Goal: Task Accomplishment & Management: Complete application form

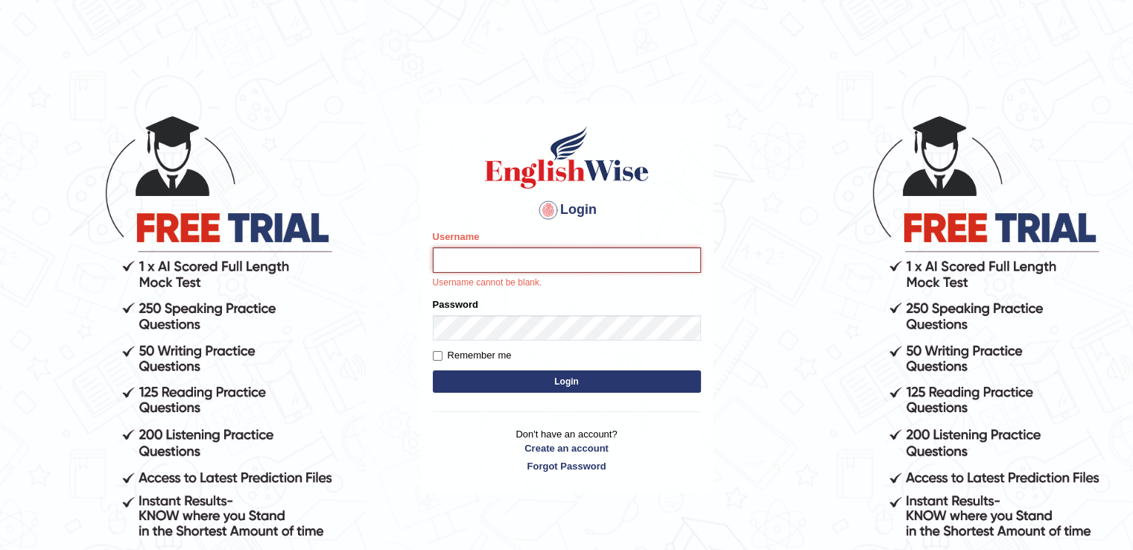
paste input "AussieEducation"
type input "AussieEducation"
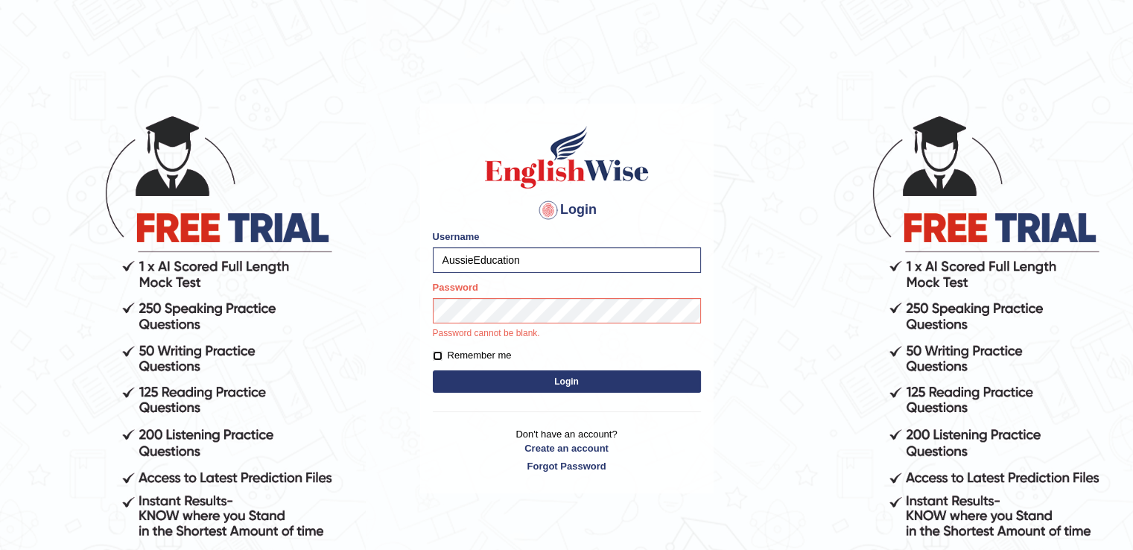
click at [438, 355] on input "Remember me" at bounding box center [438, 356] width 10 height 10
checkbox input "true"
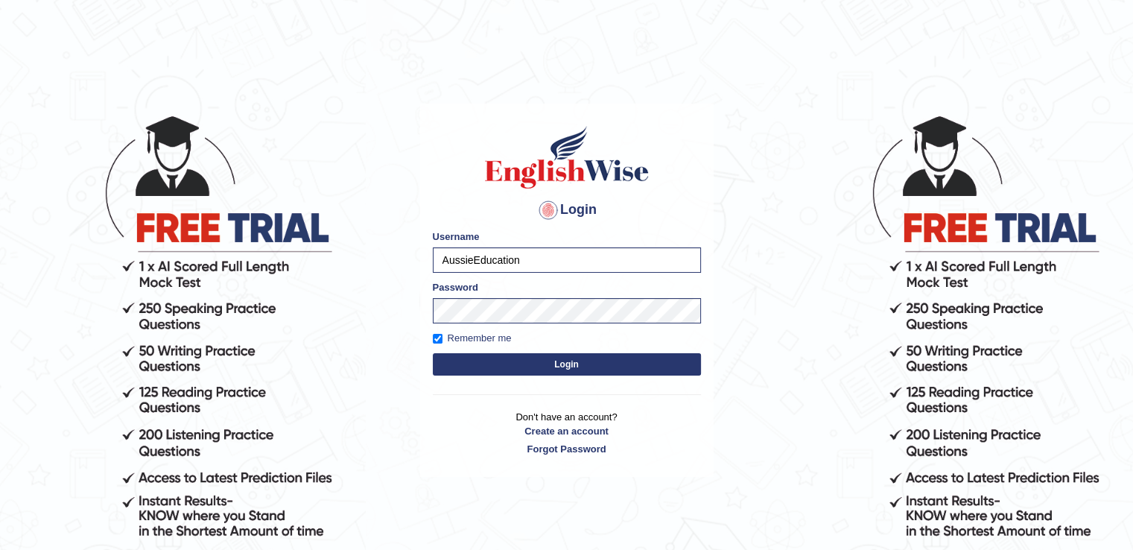
click at [477, 365] on button "Login" at bounding box center [567, 364] width 268 height 22
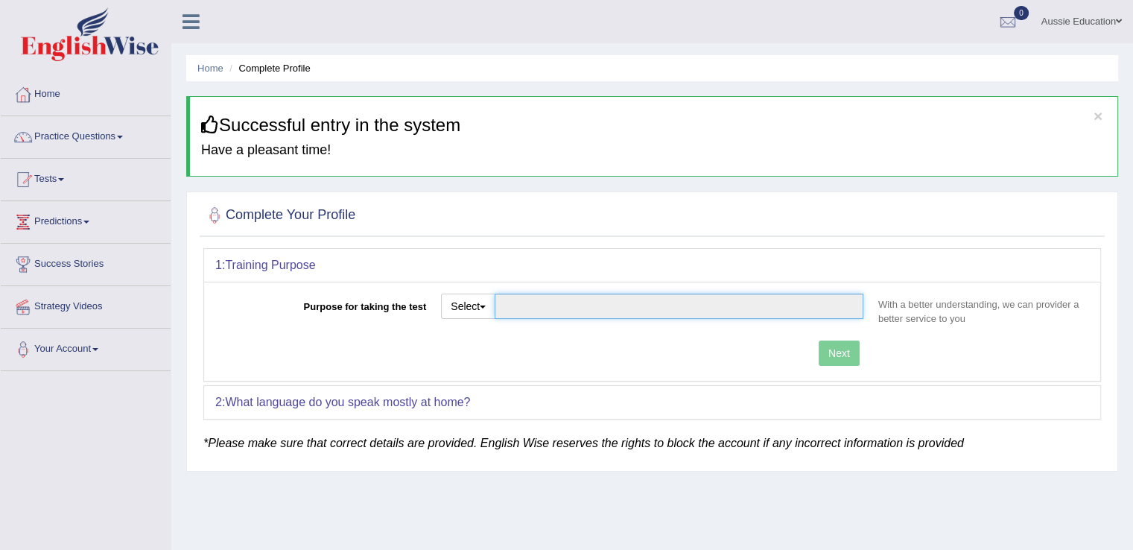
click at [562, 298] on input "Purpose for taking the test" at bounding box center [679, 306] width 369 height 25
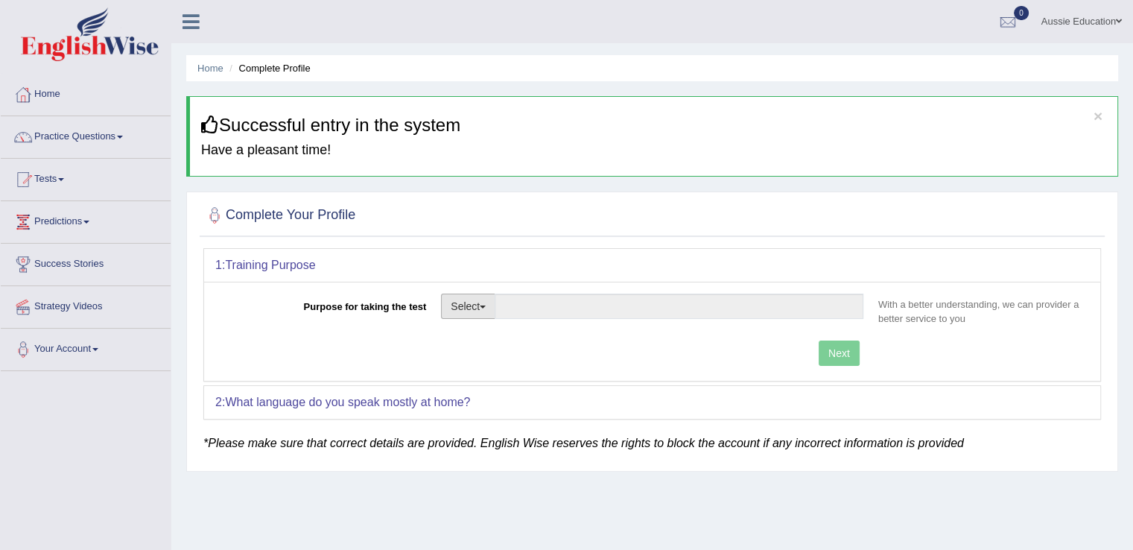
click at [459, 311] on button "Select" at bounding box center [468, 306] width 54 height 25
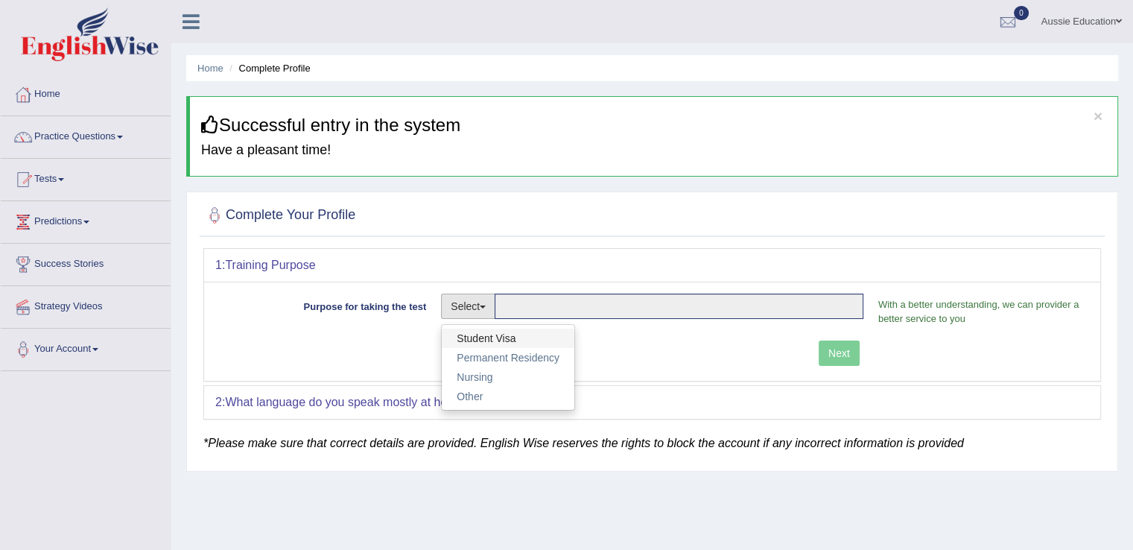
click at [478, 329] on link "Student Visa" at bounding box center [508, 338] width 133 height 19
type input "Student Visa"
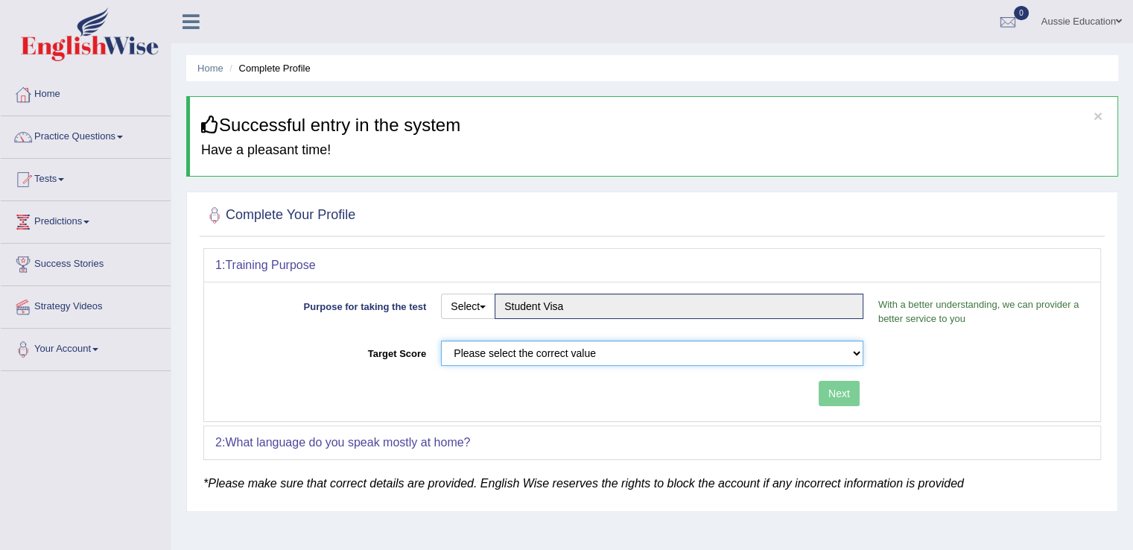
click at [561, 358] on select "Please select the correct value 50 (6 bands) 58 (6.5 bands) 65 (7 bands) 79 (8 …" at bounding box center [652, 352] width 422 height 25
select select "79"
click at [441, 340] on select "Please select the correct value 50 (6 bands) 58 (6.5 bands) 65 (7 bands) 79 (8 …" at bounding box center [652, 352] width 422 height 25
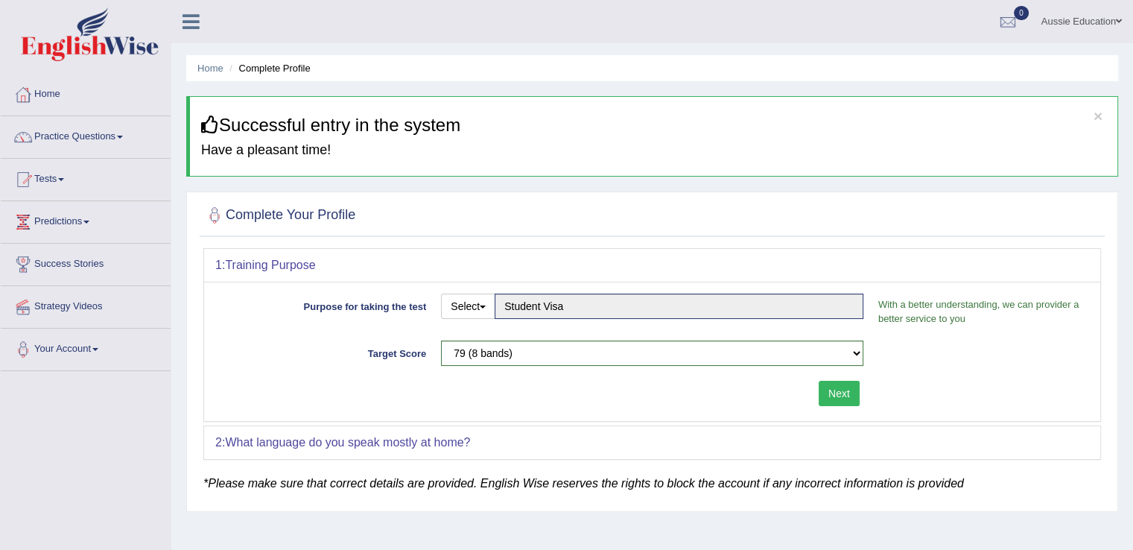
click at [831, 405] on div "Next" at bounding box center [543, 395] width 656 height 29
drag, startPoint x: 837, startPoint y: 387, endPoint x: 828, endPoint y: 390, distance: 8.5
click at [829, 389] on button "Next" at bounding box center [839, 393] width 41 height 25
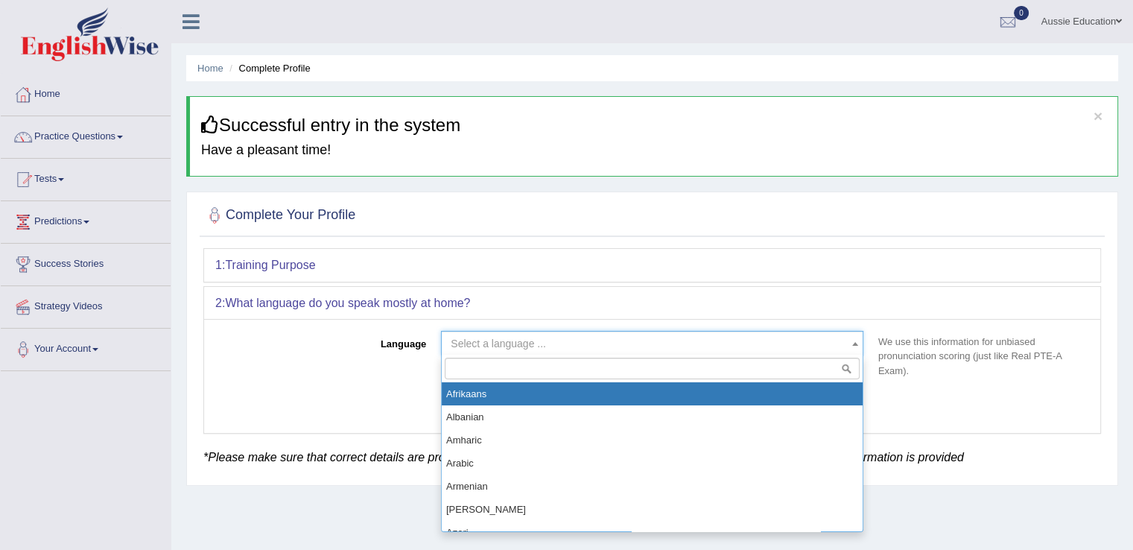
click at [630, 346] on span "Select a language ..." at bounding box center [648, 343] width 394 height 15
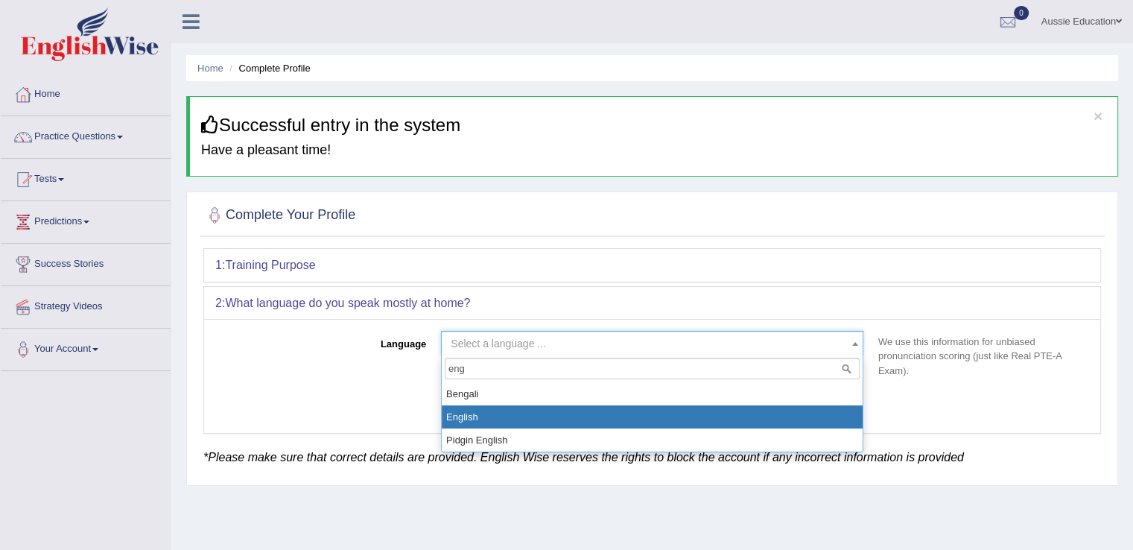
type input "eng"
select select "English"
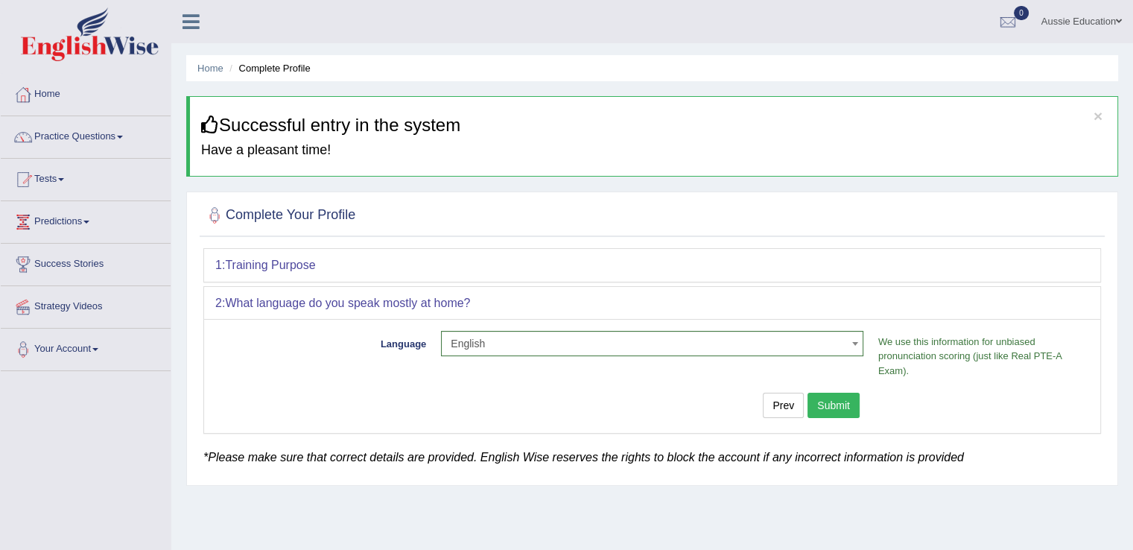
click at [832, 400] on button "Submit" at bounding box center [834, 405] width 52 height 25
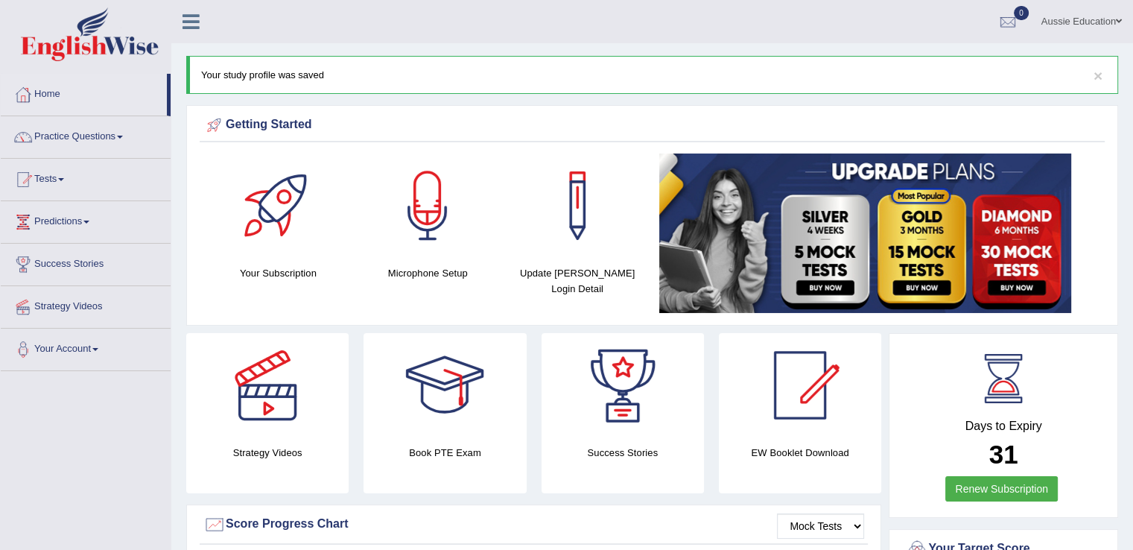
scroll to position [75, 0]
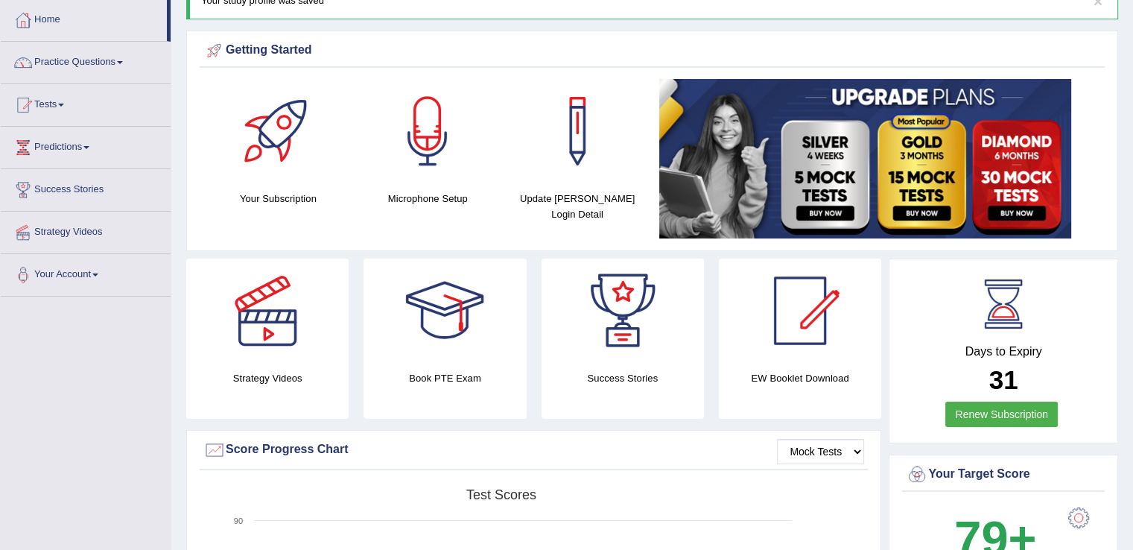
click at [281, 370] on h4 "Strategy Videos" at bounding box center [267, 378] width 162 height 16
click at [251, 298] on div at bounding box center [267, 311] width 104 height 104
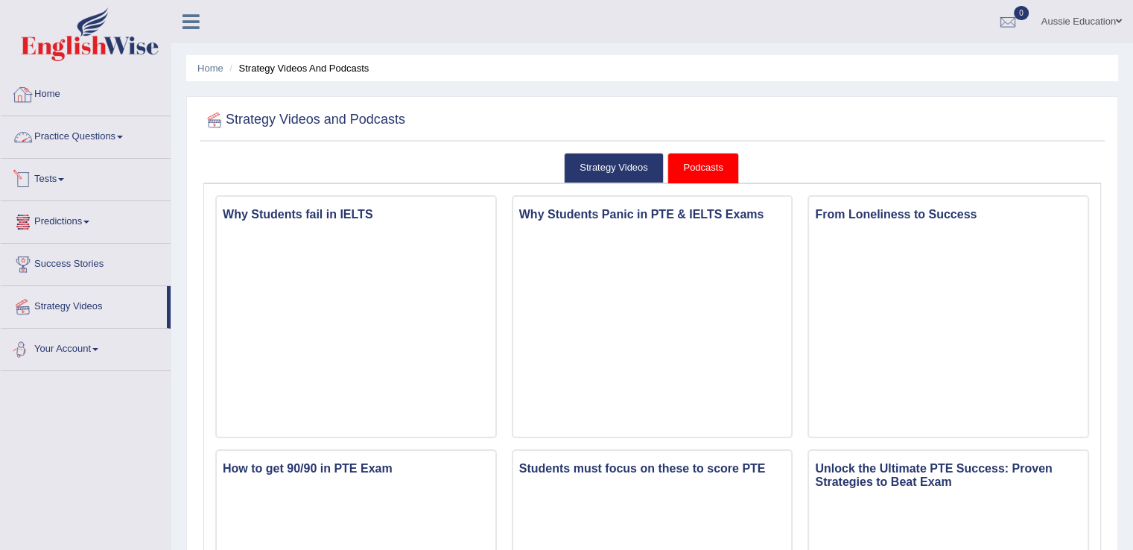
click at [60, 87] on link "Home" at bounding box center [86, 92] width 170 height 37
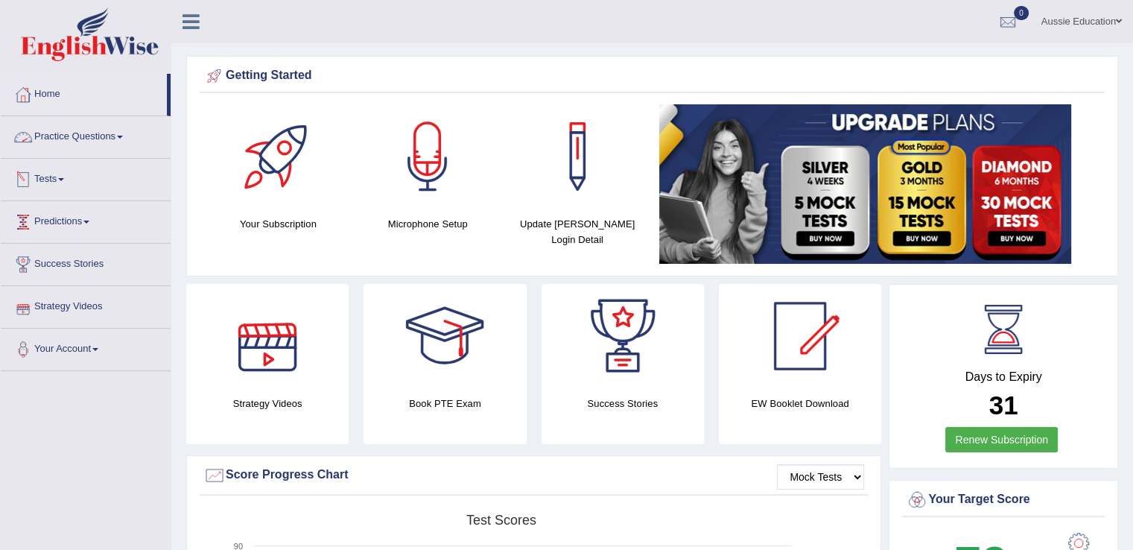
click at [263, 195] on div at bounding box center [278, 156] width 104 height 104
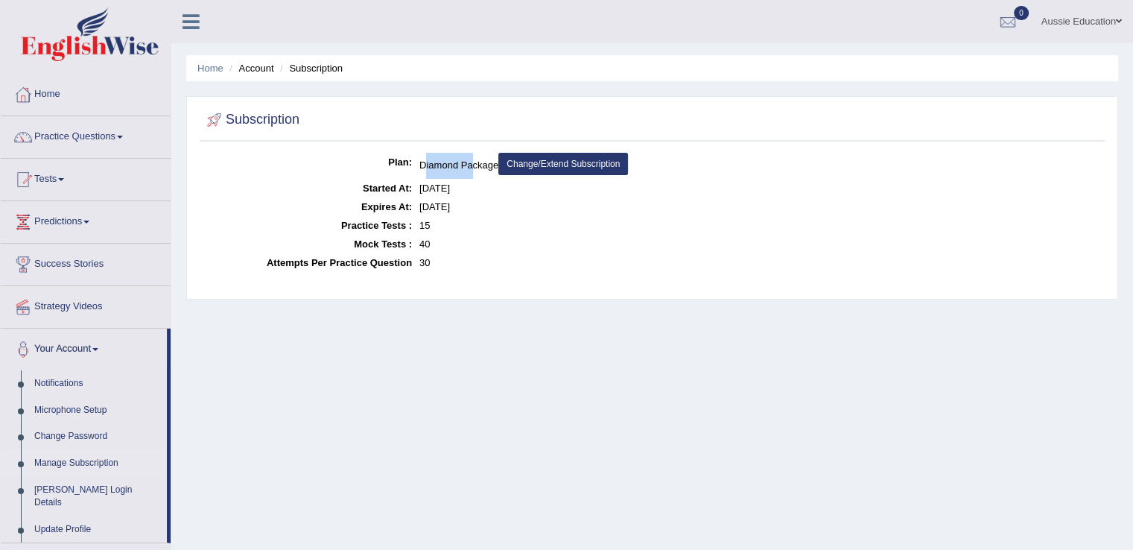
drag, startPoint x: 426, startPoint y: 170, endPoint x: 472, endPoint y: 162, distance: 46.2
click at [472, 162] on dd "Diamond Package Change/Extend Subscription" at bounding box center [760, 166] width 682 height 26
click at [527, 197] on dd "[DATE]" at bounding box center [760, 206] width 682 height 19
drag, startPoint x: 440, startPoint y: 182, endPoint x: 478, endPoint y: 183, distance: 38.0
click at [478, 183] on dd "[DATE]" at bounding box center [760, 188] width 682 height 19
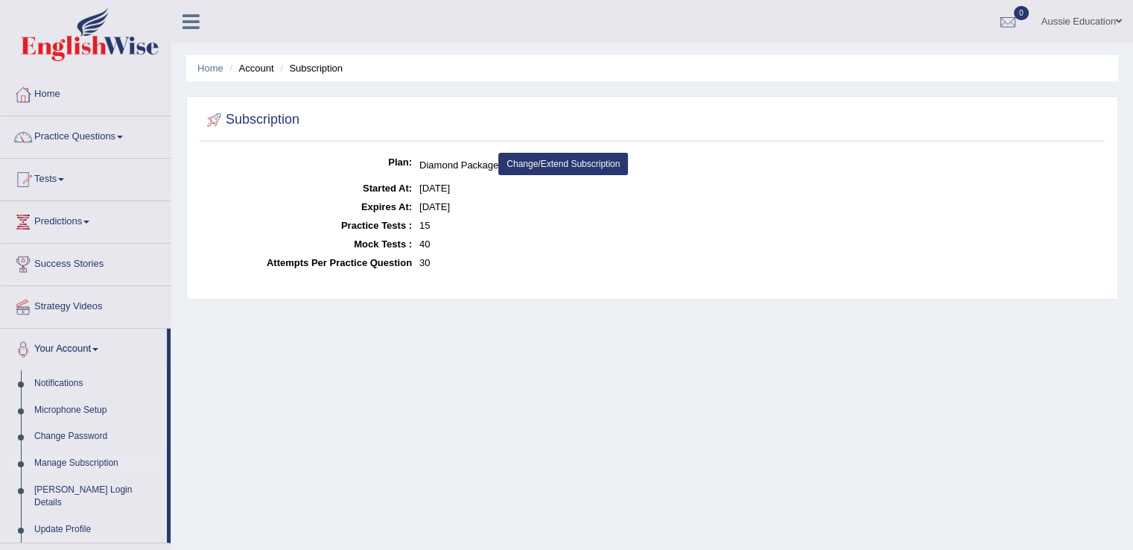
click at [515, 212] on dd "[DATE]" at bounding box center [760, 206] width 682 height 19
drag, startPoint x: 440, startPoint y: 207, endPoint x: 469, endPoint y: 202, distance: 30.3
click at [465, 201] on dd "Sep 20, 2025" at bounding box center [760, 206] width 682 height 19
click at [489, 204] on dd "Sep 20, 2025" at bounding box center [760, 206] width 682 height 19
drag, startPoint x: 421, startPoint y: 221, endPoint x: 441, endPoint y: 219, distance: 20.2
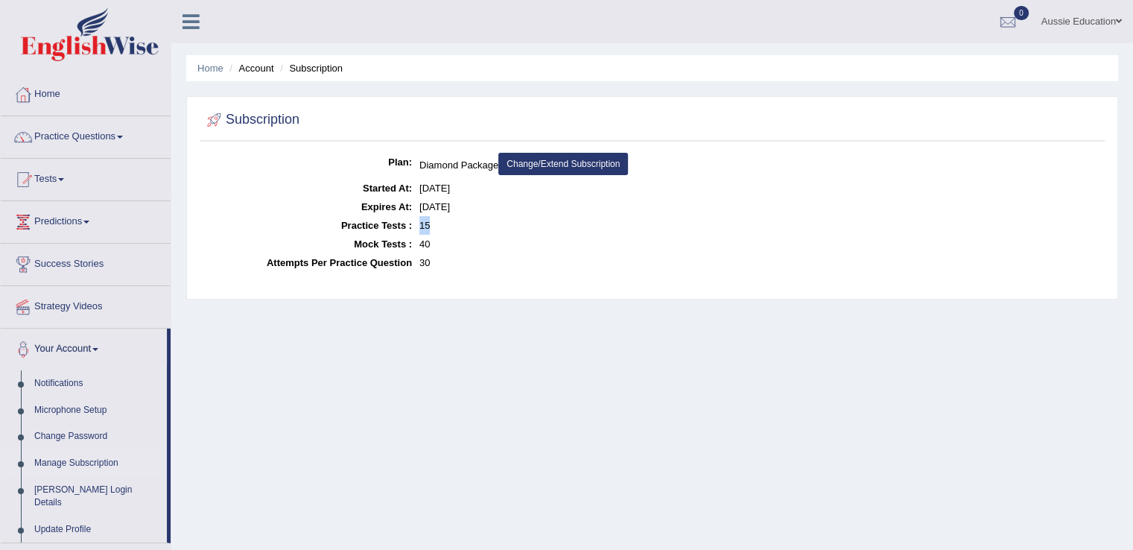
click at [439, 218] on dd "15" at bounding box center [760, 225] width 682 height 19
click at [447, 226] on dd "15" at bounding box center [760, 225] width 682 height 19
drag, startPoint x: 411, startPoint y: 246, endPoint x: 425, endPoint y: 245, distance: 14.9
click at [425, 245] on dl "Plan: Diamond Package Change/Extend Subscription Started At: Aug 20, 2025 Expir…" at bounding box center [652, 212] width 898 height 119
click at [423, 264] on dd "30" at bounding box center [760, 262] width 682 height 19
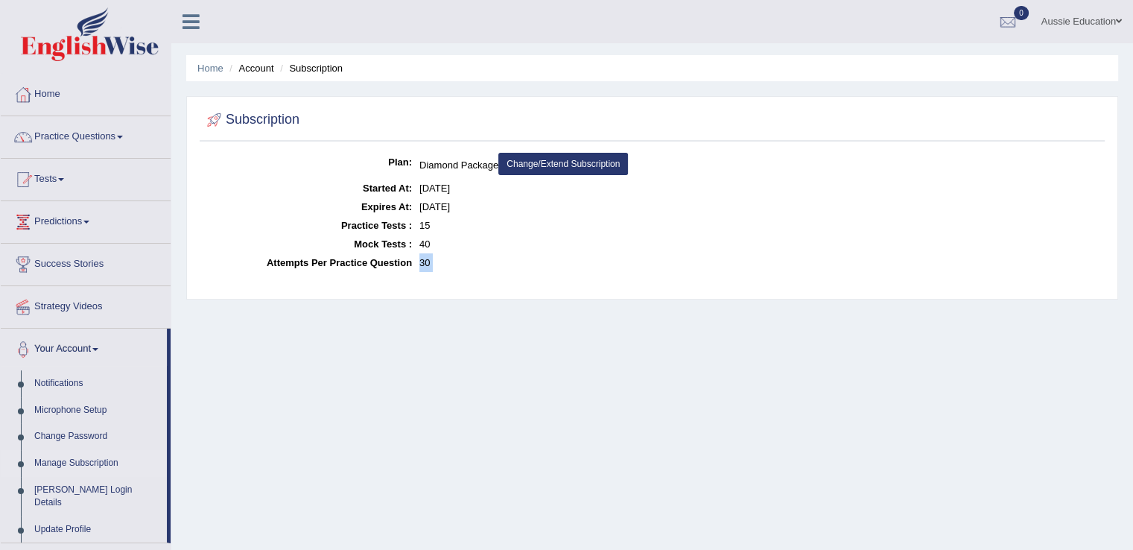
drag, startPoint x: 425, startPoint y: 264, endPoint x: 448, endPoint y: 260, distance: 23.5
click at [448, 260] on dd "30" at bounding box center [760, 262] width 682 height 19
click at [483, 269] on dd "30" at bounding box center [760, 262] width 682 height 19
click at [92, 138] on link "Practice Questions" at bounding box center [86, 134] width 170 height 37
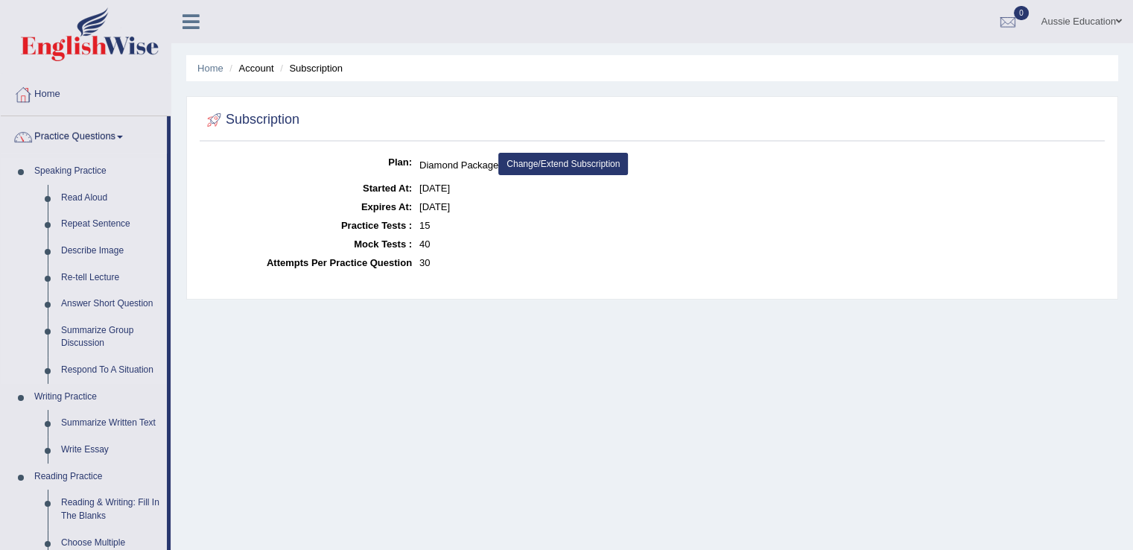
click at [79, 165] on link "Speaking Practice" at bounding box center [97, 171] width 139 height 27
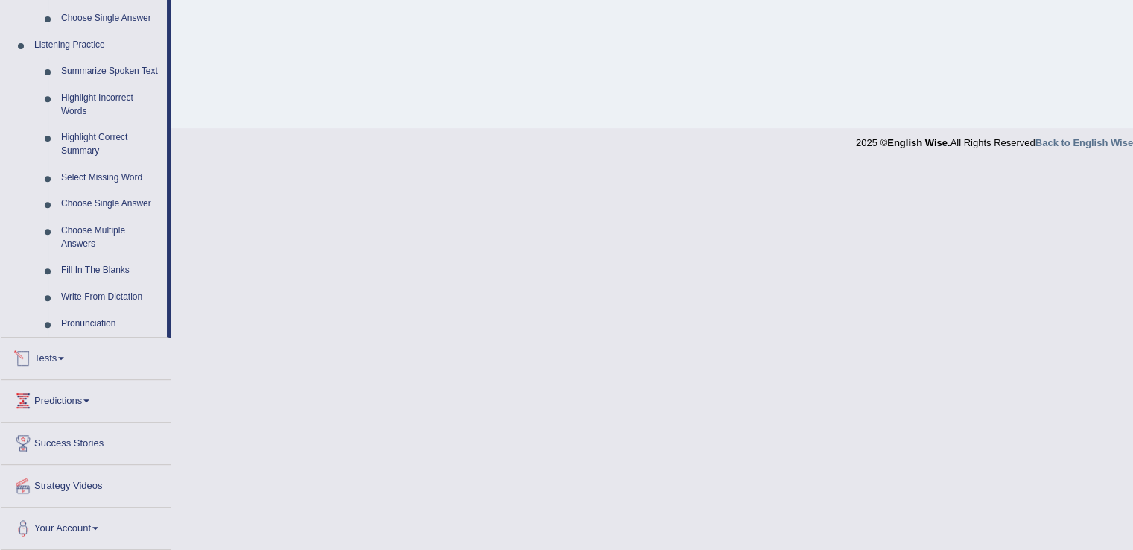
click at [51, 365] on link "Tests" at bounding box center [86, 355] width 170 height 37
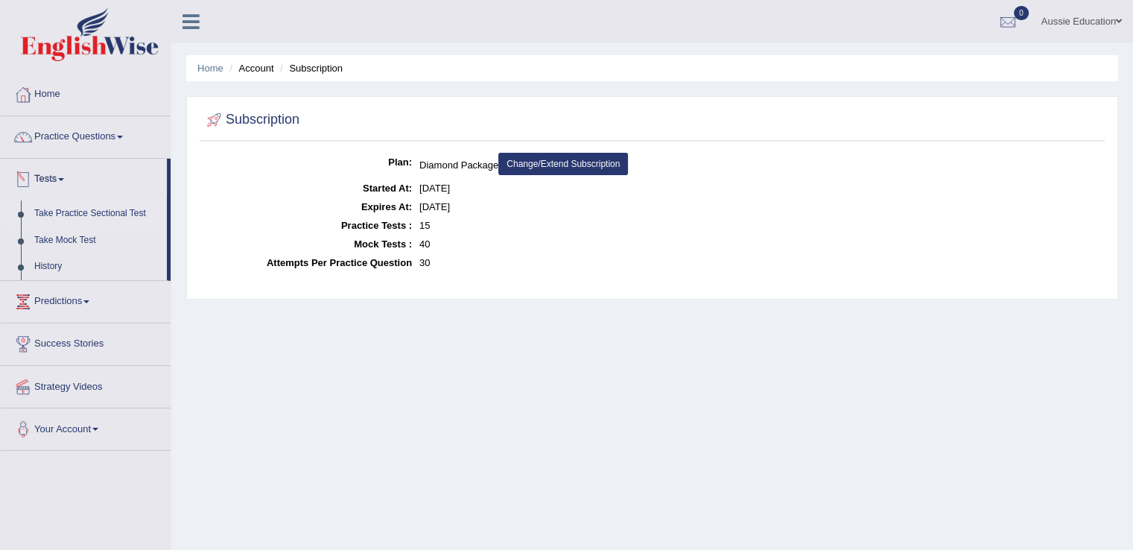
click at [60, 212] on link "Take Practice Sectional Test" at bounding box center [97, 213] width 139 height 27
